Goal: Task Accomplishment & Management: Complete application form

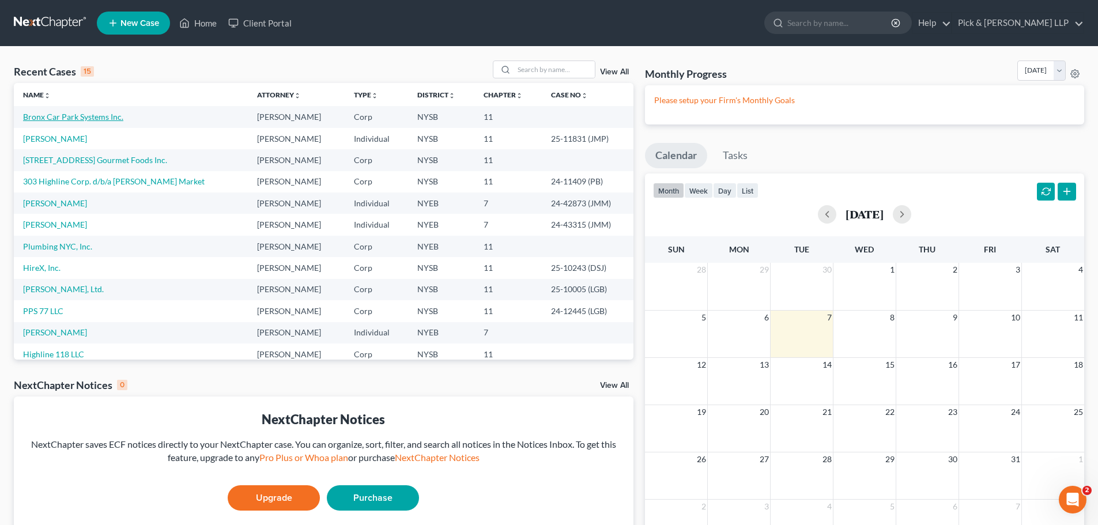
click at [96, 114] on link "Bronx Car Park Systems Inc." at bounding box center [73, 117] width 100 height 10
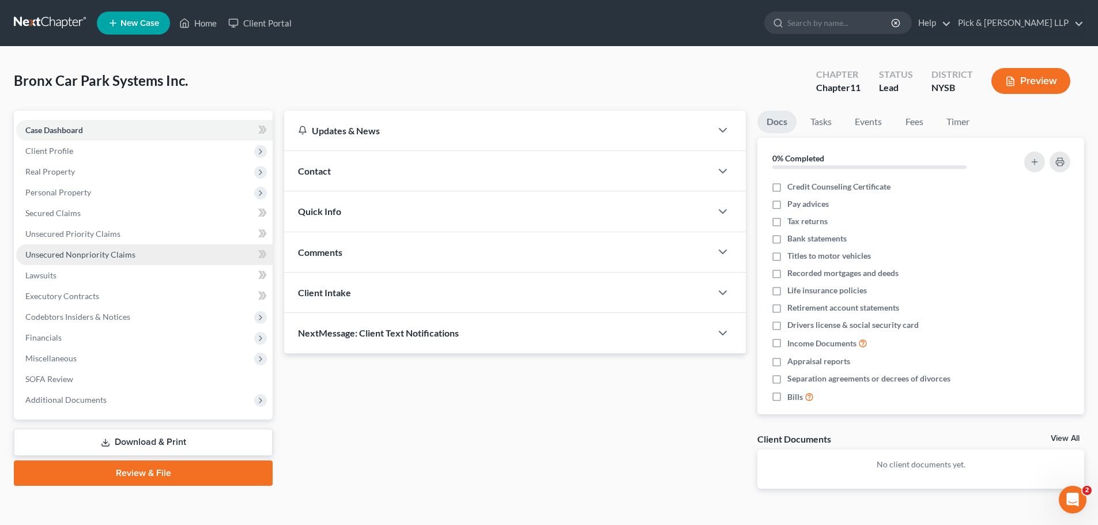
click at [68, 254] on span "Unsecured Nonpriority Claims" at bounding box center [80, 255] width 110 height 10
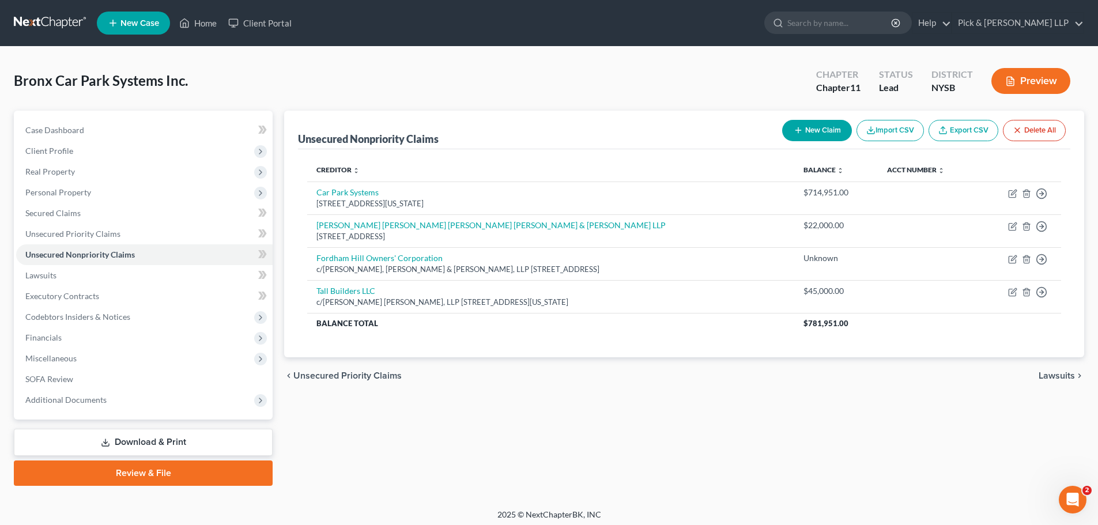
click at [802, 135] on button "New Claim" at bounding box center [817, 130] width 70 height 21
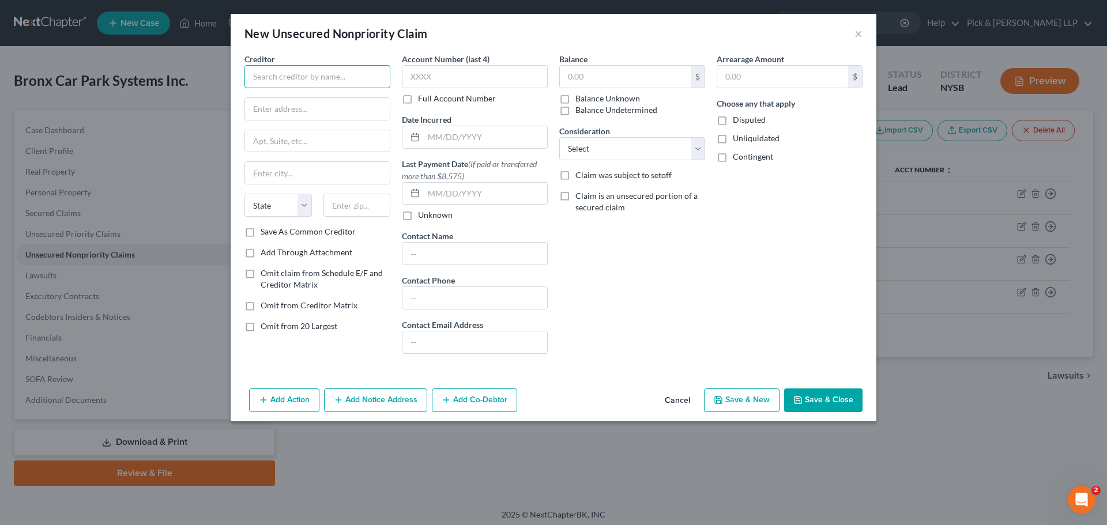
click at [297, 78] on input "text" at bounding box center [317, 76] width 146 height 23
type input "Fordham Hill Owners Corp."
type input "c/o Prestige Management, Inc."
type input "P.O. Box 319"
type input "07630"
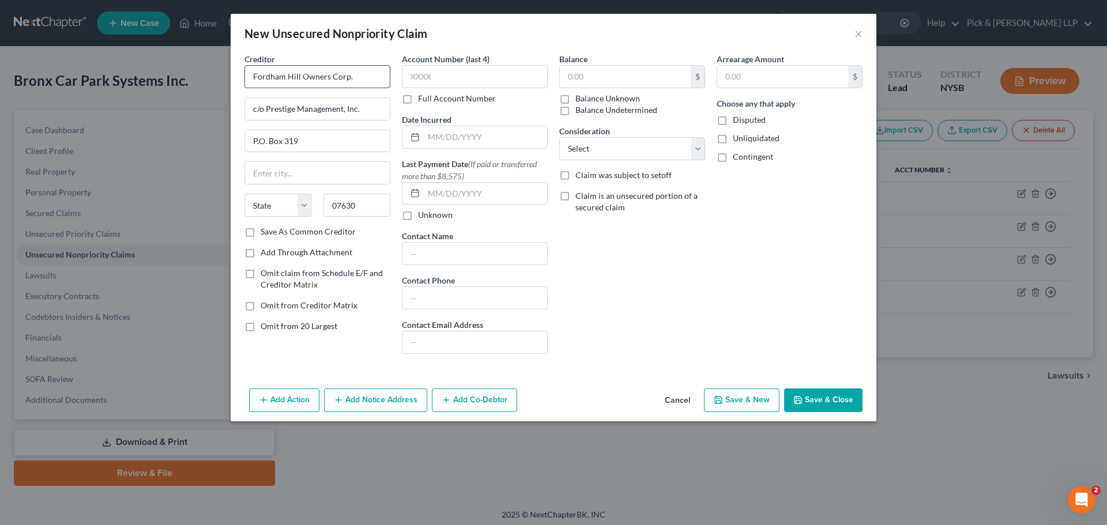
type input "[PERSON_NAME]"
select select "33"
click at [590, 80] on input "text" at bounding box center [625, 77] width 131 height 22
type input "421,590.60"
select select "11"
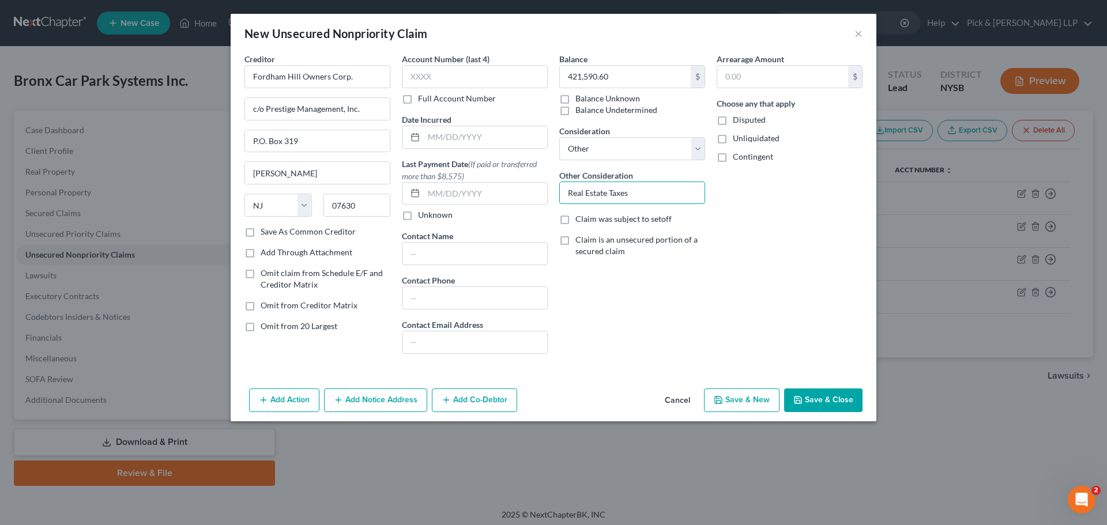
type input "Real Estate Taxes"
click at [835, 403] on button "Save & Close" at bounding box center [823, 401] width 78 height 24
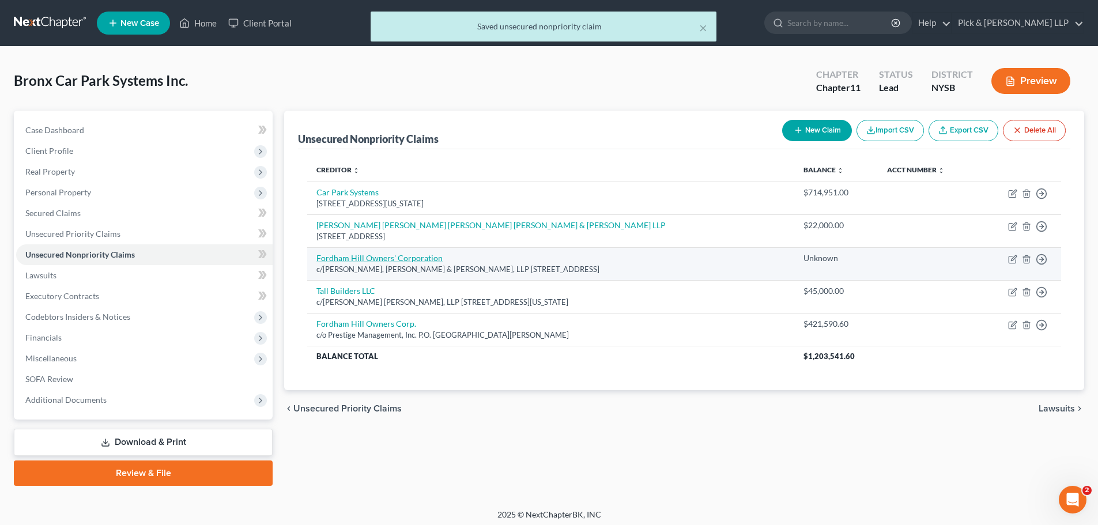
click at [361, 259] on link "Fordham Hill Owners' Corporation" at bounding box center [379, 258] width 126 height 10
select select "35"
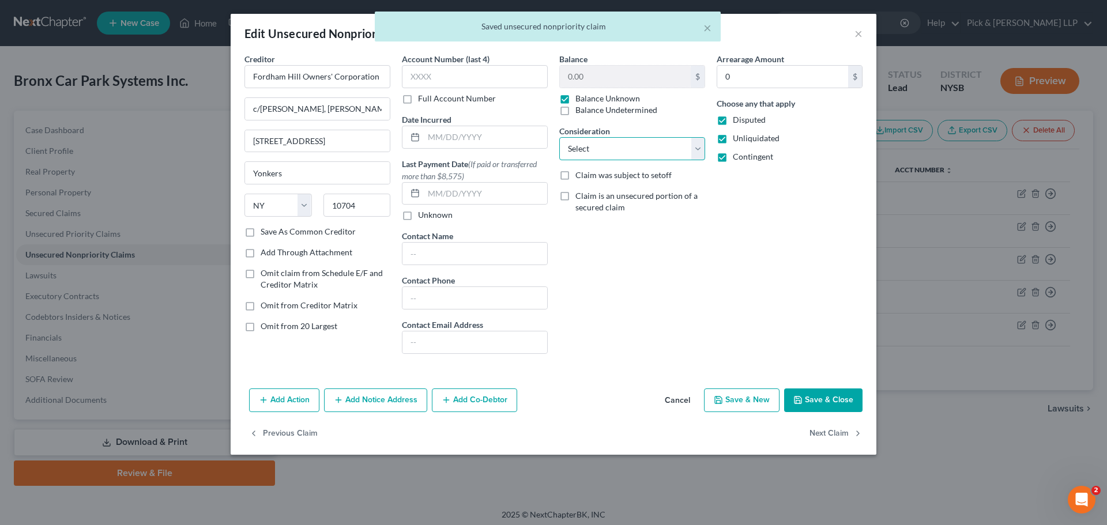
click at [597, 150] on select "Select Cable / Satellite Services Collection Agency Credit Card Debt Debt Couns…" at bounding box center [632, 148] width 146 height 23
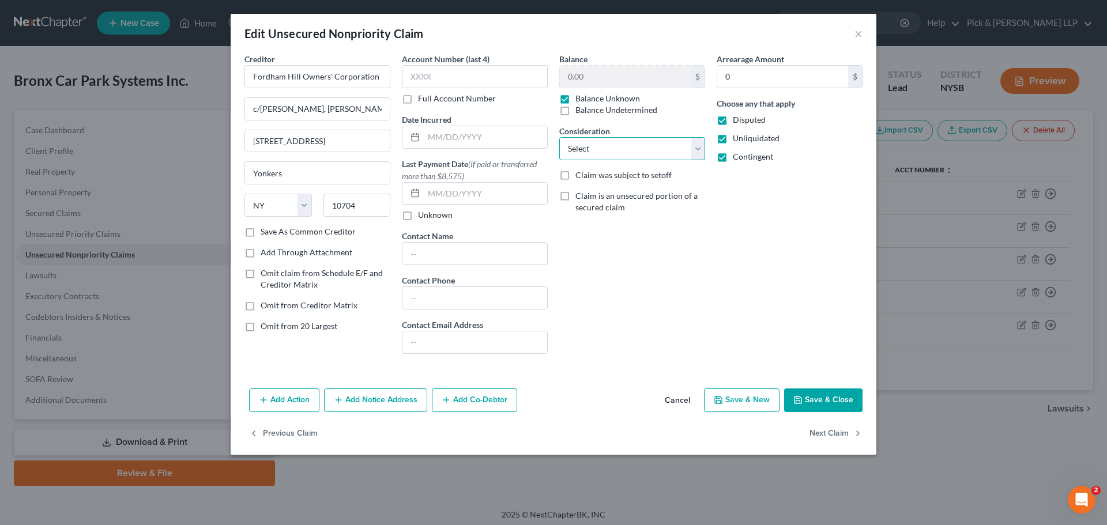
select select "11"
click at [559, 137] on select "Select Cable / Satellite Services Collection Agency Credit Card Debt Debt Couns…" at bounding box center [632, 148] width 146 height 23
click at [586, 191] on input "text" at bounding box center [632, 193] width 145 height 22
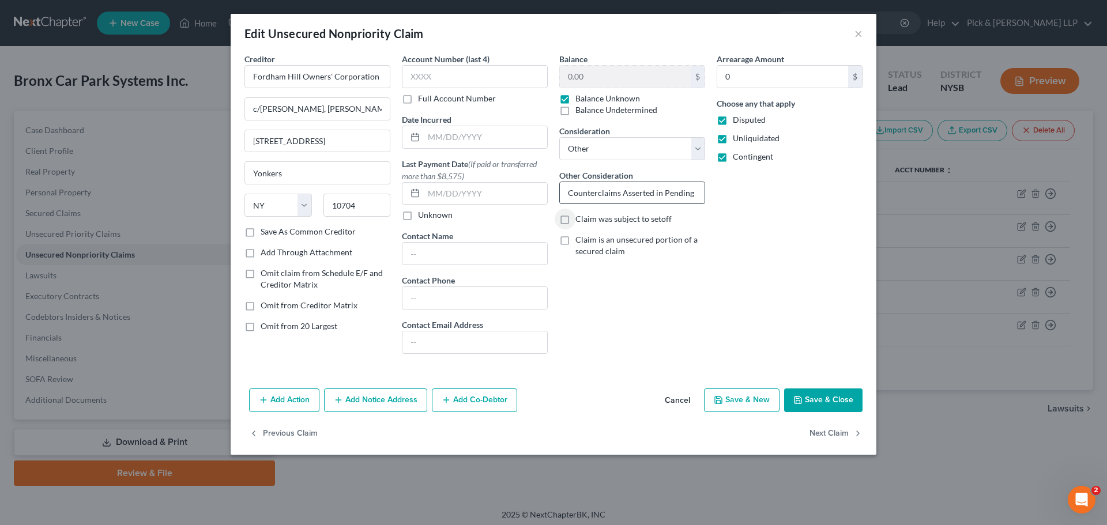
click at [590, 191] on input "Counterclaims Asserted in Pending Litigaiton" at bounding box center [632, 193] width 145 height 22
type input "Counterclaims Asserted in Pending Litigation"
drag, startPoint x: 563, startPoint y: 191, endPoint x: 716, endPoint y: 190, distance: 153.3
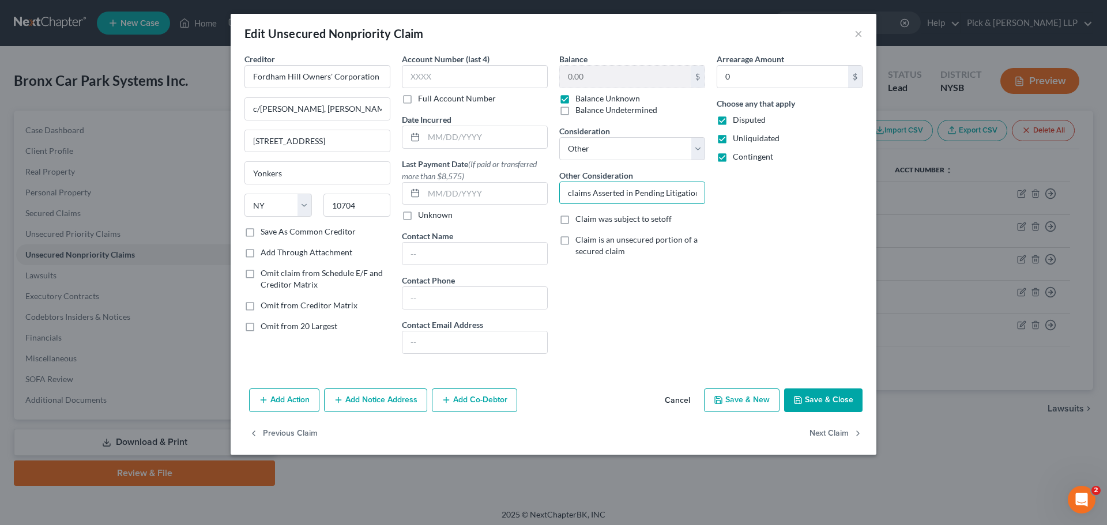
click at [716, 190] on div "Creditor * Fordham Hill Owners' Corporation c/[PERSON_NAME], [PERSON_NAME] & [P…" at bounding box center [553, 208] width 629 height 310
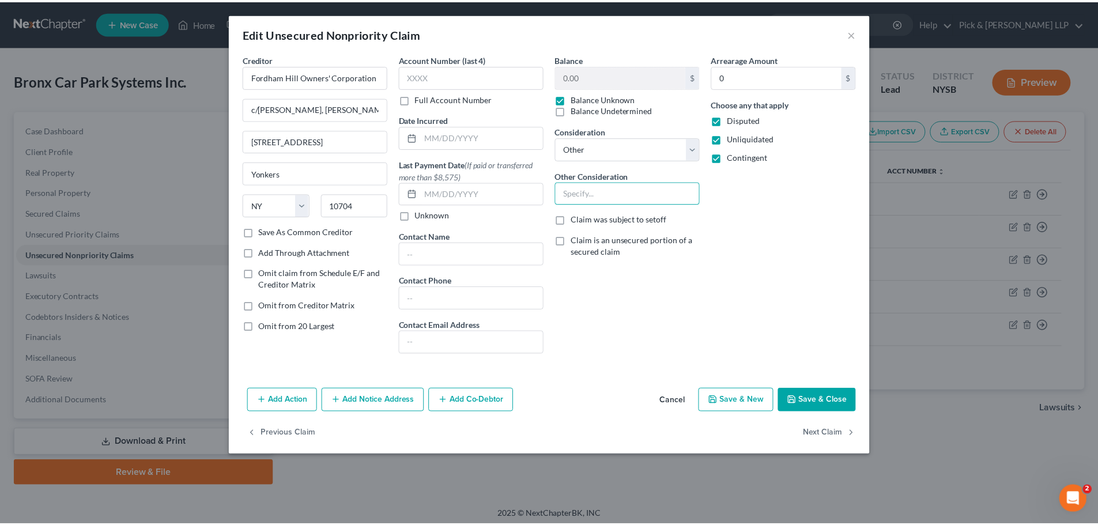
scroll to position [0, 0]
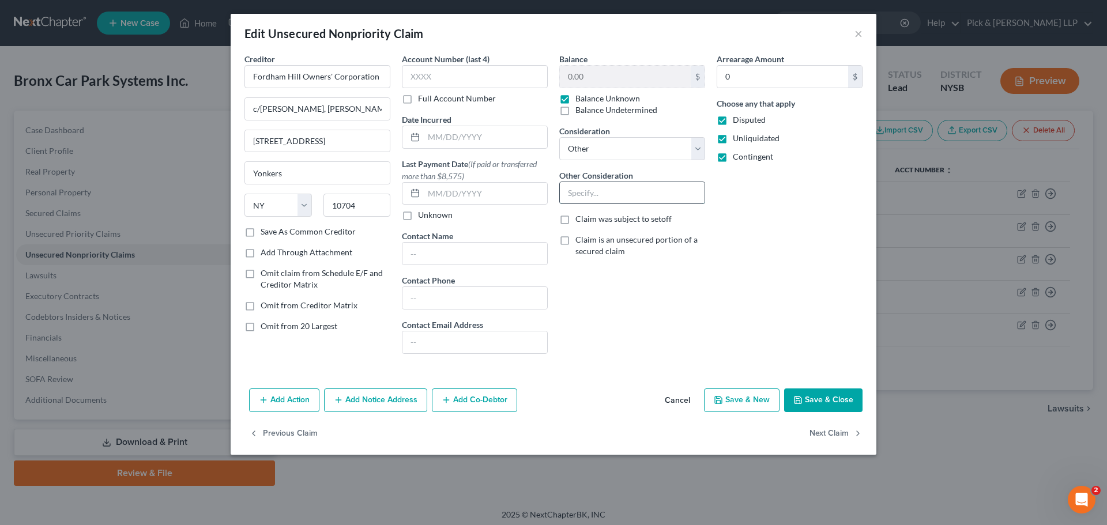
click at [622, 198] on input "text" at bounding box center [632, 193] width 145 height 22
click at [628, 195] on input "text" at bounding box center [632, 193] width 145 height 22
click at [604, 193] on input "text" at bounding box center [632, 193] width 145 height 22
click at [612, 145] on select "Select Cable / Satellite Services Collection Agency Credit Card Debt Debt Couns…" at bounding box center [632, 148] width 146 height 23
select select
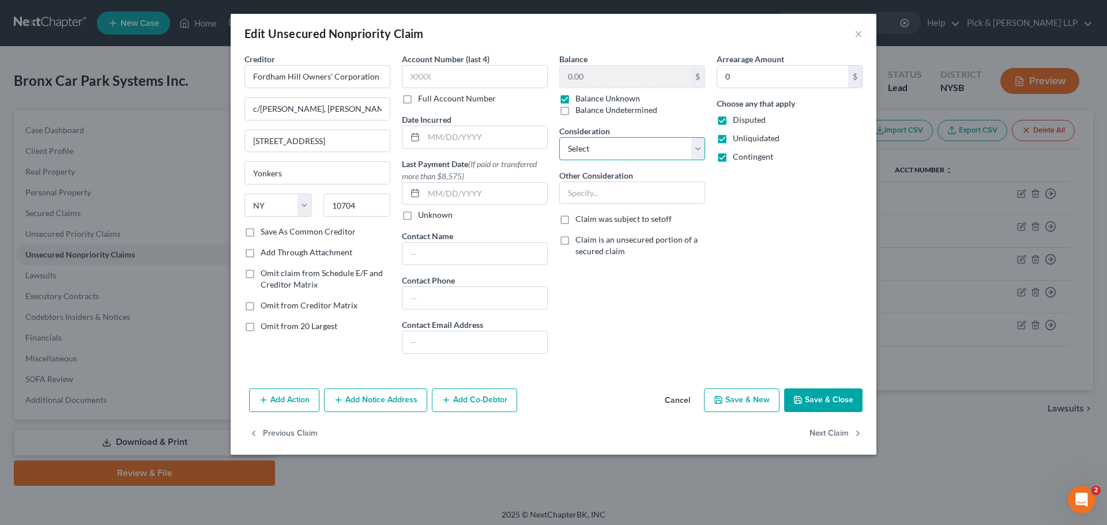
click at [559, 137] on select "Select Cable / Satellite Services Collection Agency Credit Card Debt Debt Couns…" at bounding box center [632, 148] width 146 height 23
click at [822, 401] on button "Save & Close" at bounding box center [823, 401] width 78 height 24
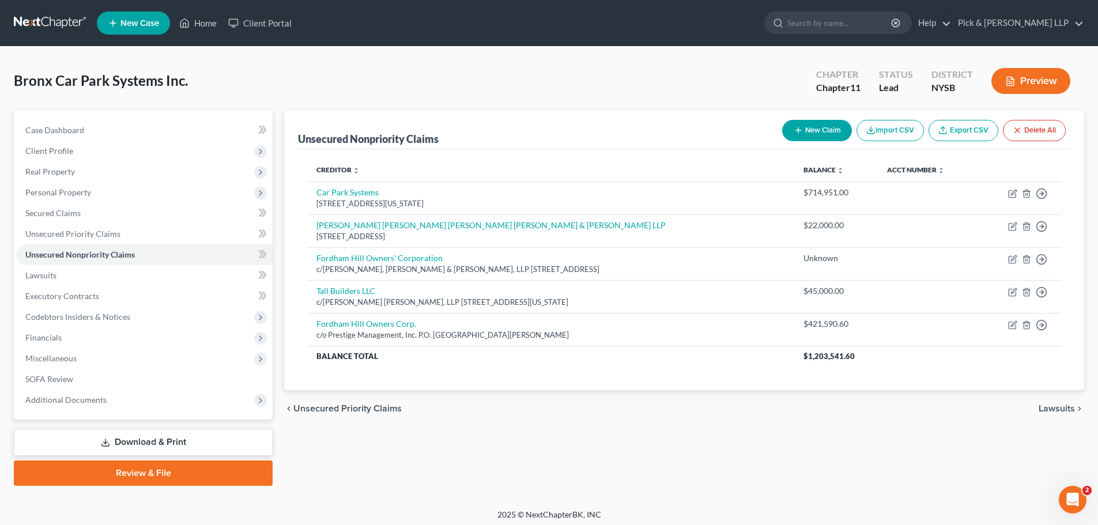
click at [140, 442] on link "Download & Print" at bounding box center [143, 442] width 259 height 27
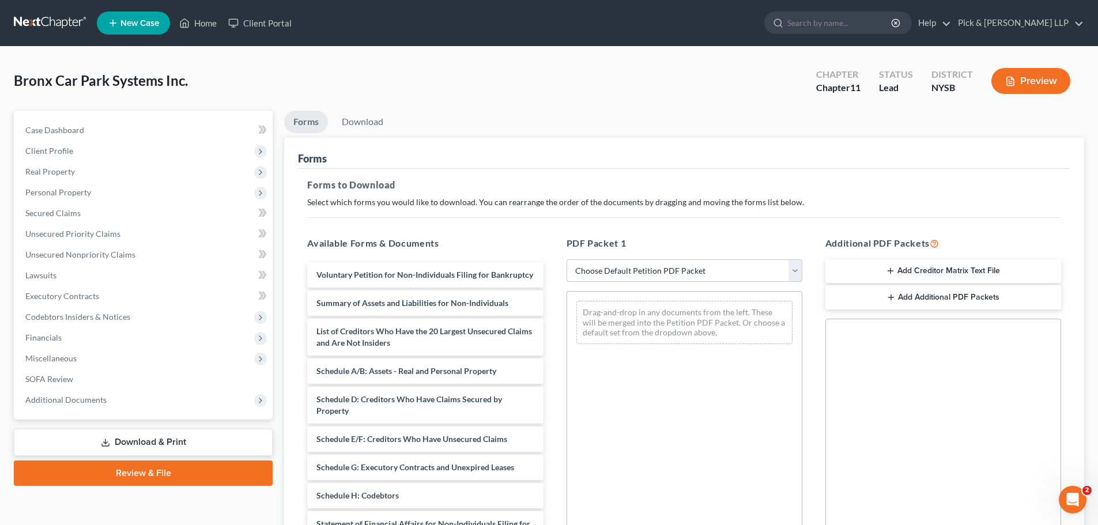
click at [633, 272] on select "Choose Default Petition PDF Packet Complete Bankruptcy Petition (all forms and …" at bounding box center [685, 270] width 236 height 23
select select "0"
click at [567, 259] on select "Choose Default Petition PDF Packet Complete Bankruptcy Petition (all forms and …" at bounding box center [685, 270] width 236 height 23
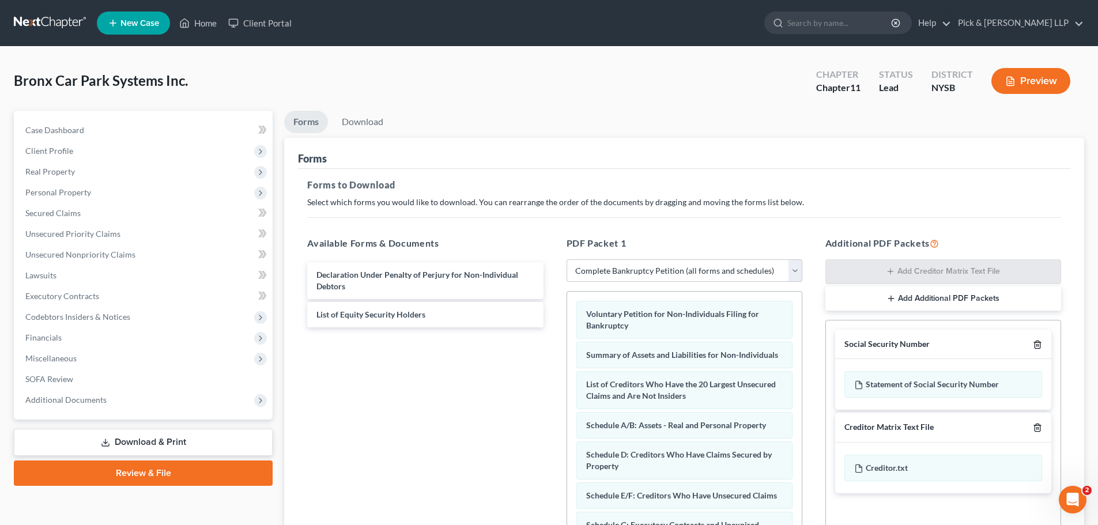
click at [1040, 345] on icon "button" at bounding box center [1037, 344] width 5 height 7
click at [1039, 348] on icon "button" at bounding box center [1037, 344] width 5 height 7
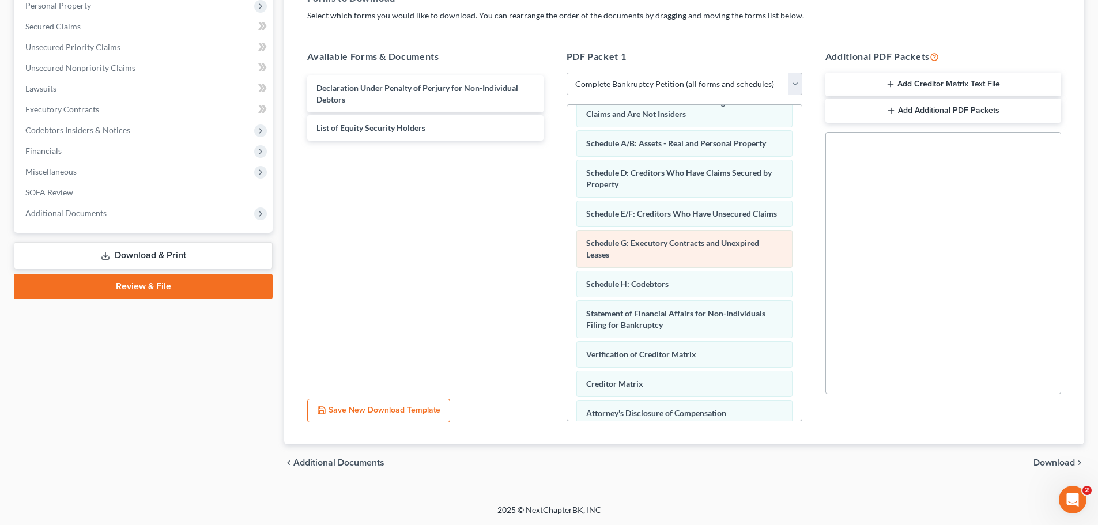
scroll to position [115, 0]
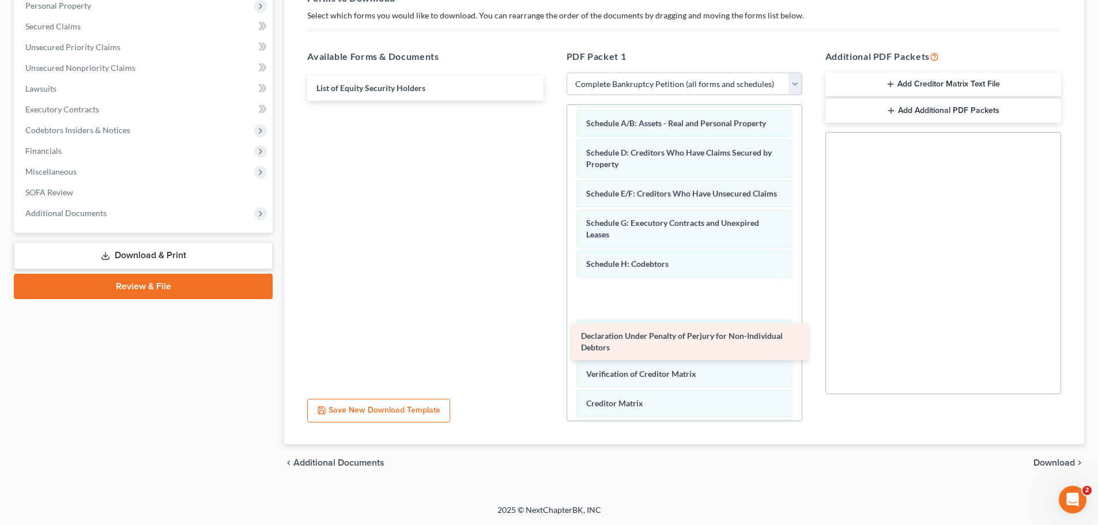
drag, startPoint x: 384, startPoint y: 92, endPoint x: 648, endPoint y: 340, distance: 362.5
click at [552, 101] on div "Declaration Under Penalty of Perjury for Non-Individual Debtors Declaration Und…" at bounding box center [425, 88] width 254 height 25
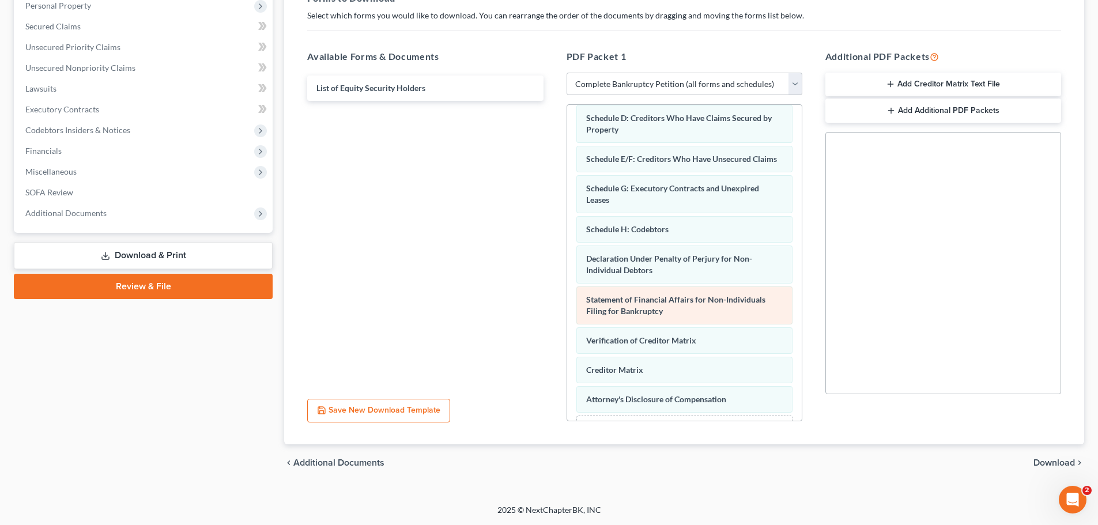
scroll to position [220, 0]
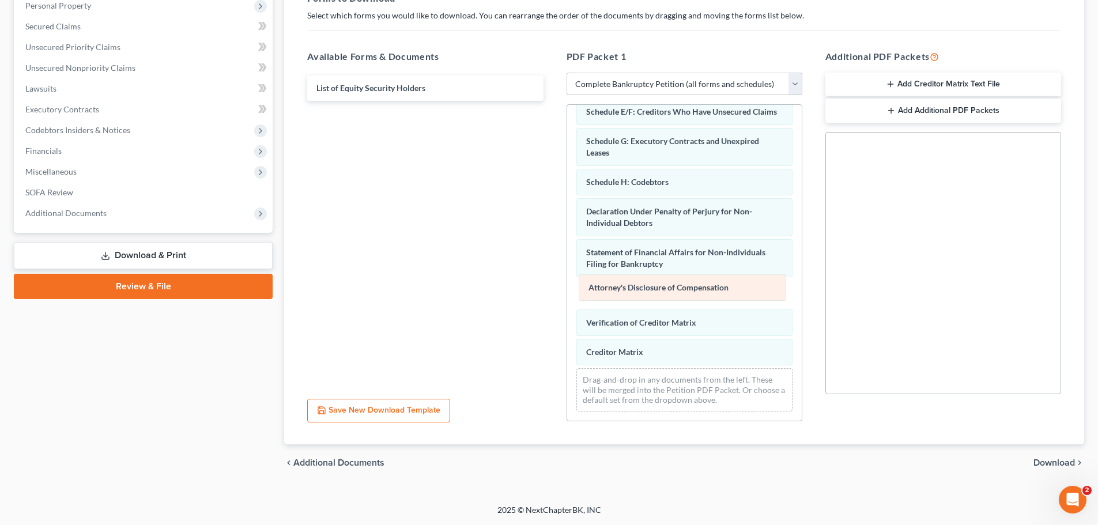
drag, startPoint x: 633, startPoint y: 356, endPoint x: 635, endPoint y: 291, distance: 64.6
click at [635, 291] on div "Attorney's Disclosure of Compensation Voluntary Petition for Non-Individuals Fi…" at bounding box center [684, 164] width 235 height 513
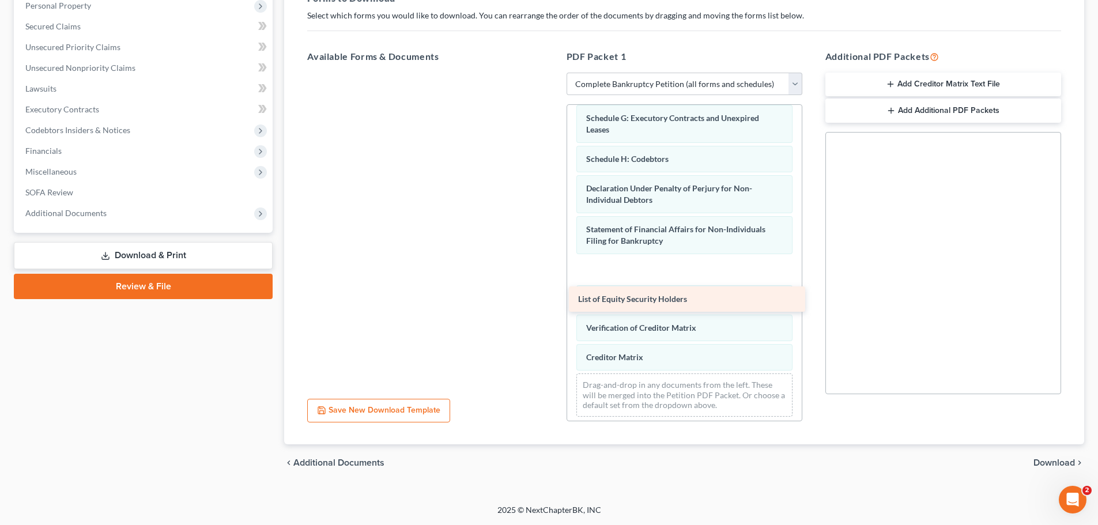
drag, startPoint x: 385, startPoint y: 86, endPoint x: 647, endPoint y: 297, distance: 336.1
click at [552, 73] on div "List of Equity Security Holders List of Equity Security Holders" at bounding box center [425, 73] width 254 height 0
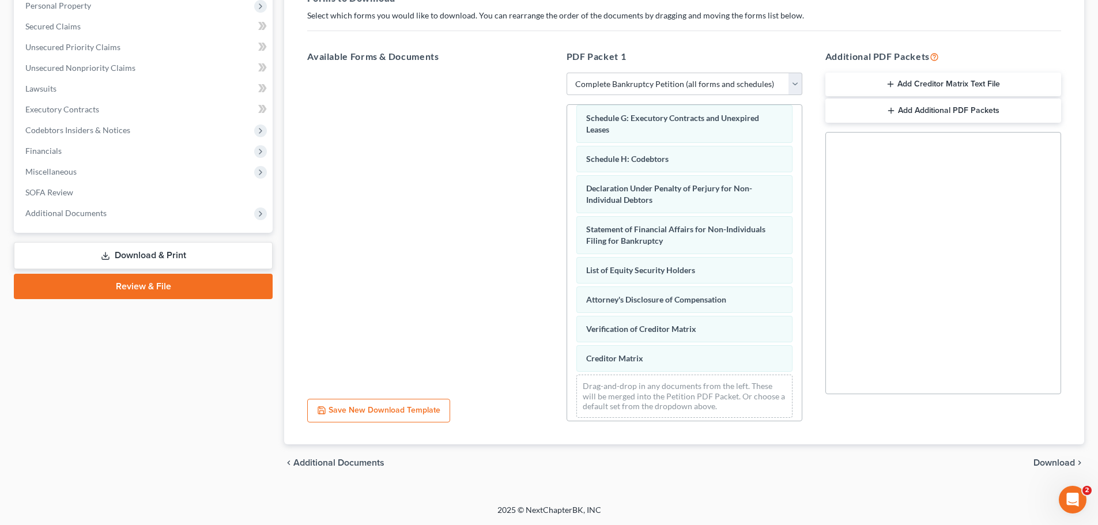
click at [1049, 461] on span "Download" at bounding box center [1055, 462] width 42 height 9
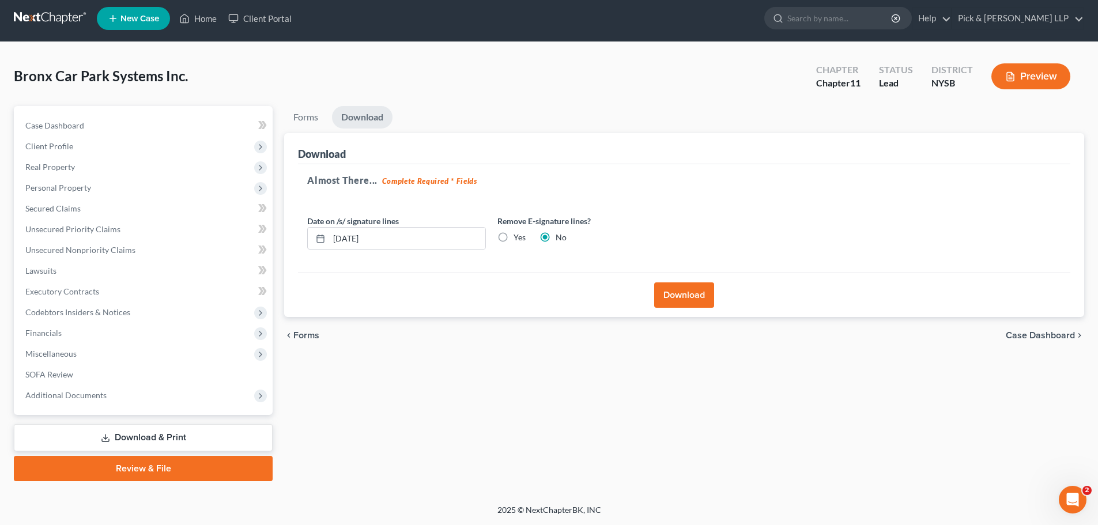
click at [685, 300] on button "Download" at bounding box center [684, 294] width 60 height 25
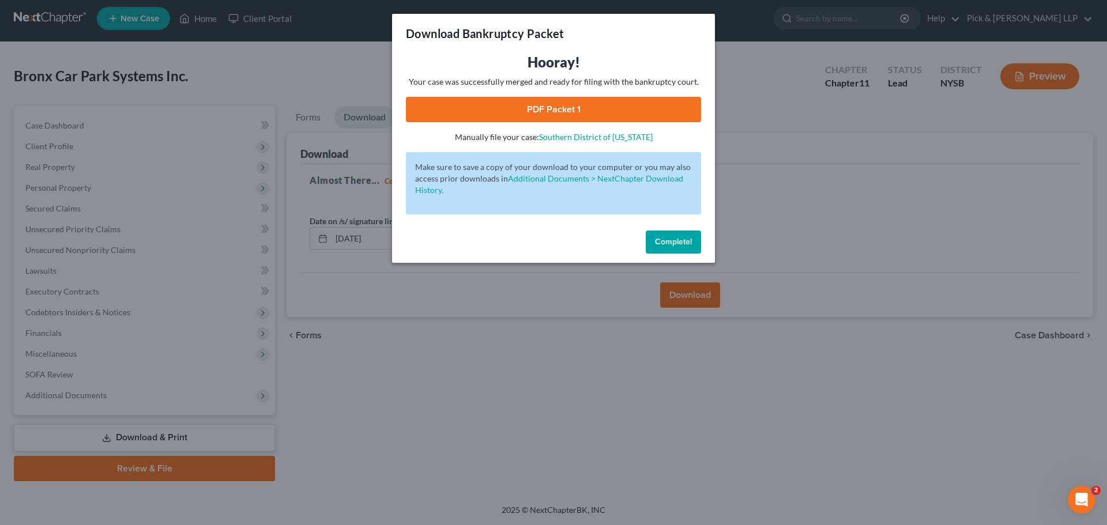
click at [616, 110] on link "PDF Packet 1" at bounding box center [553, 109] width 295 height 25
